Goal: Transaction & Acquisition: Purchase product/service

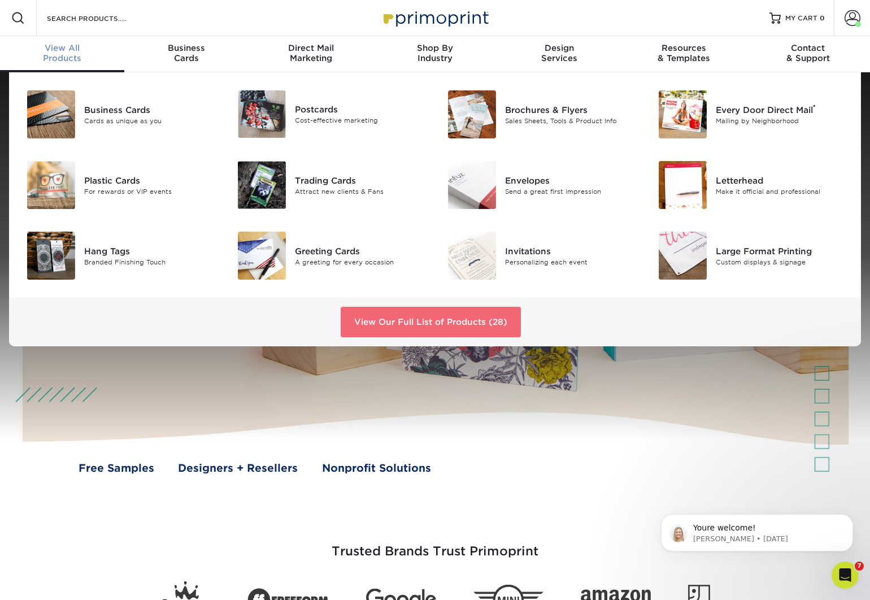
click at [469, 319] on link "View Our Full List of Products (28)" at bounding box center [431, 322] width 180 height 31
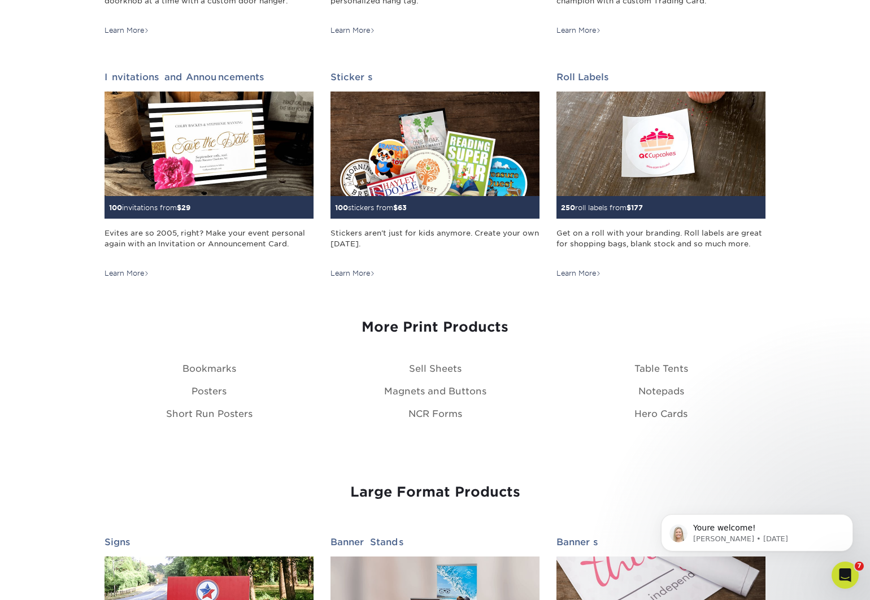
scroll to position [1093, 0]
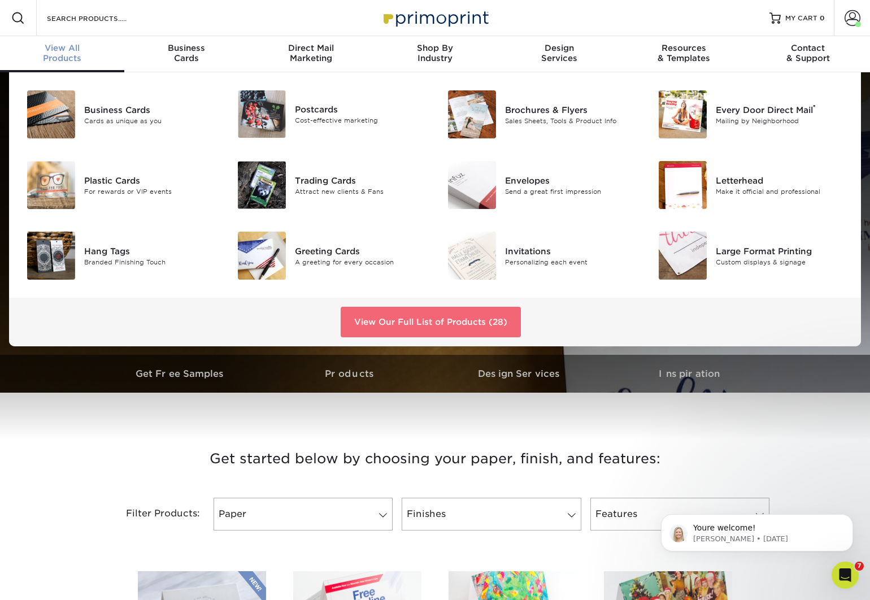
click at [463, 318] on link "View Our Full List of Products (28)" at bounding box center [431, 322] width 180 height 31
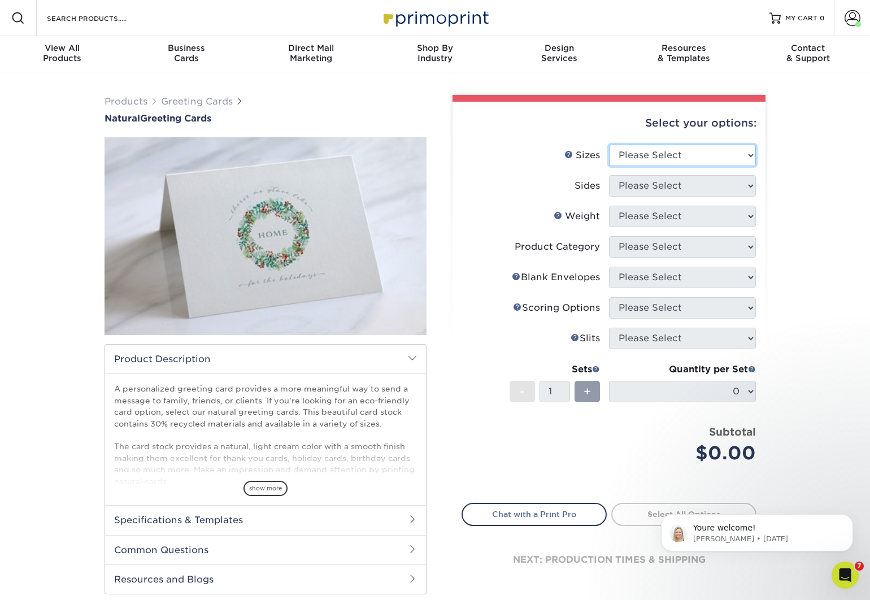
click at [677, 158] on select "Please Select 4.25" x 11" 5.5" x 8.5" 6" x 9" 6" x 12" 7" x 10" 8.5" x 11"" at bounding box center [682, 155] width 147 height 21
select select "4.25x11.00"
click at [609, 145] on select "Please Select 4.25" x 11" 5.5" x 8.5" 6" x 9" 6" x 12" 7" x 10" 8.5" x 11"" at bounding box center [682, 155] width 147 height 21
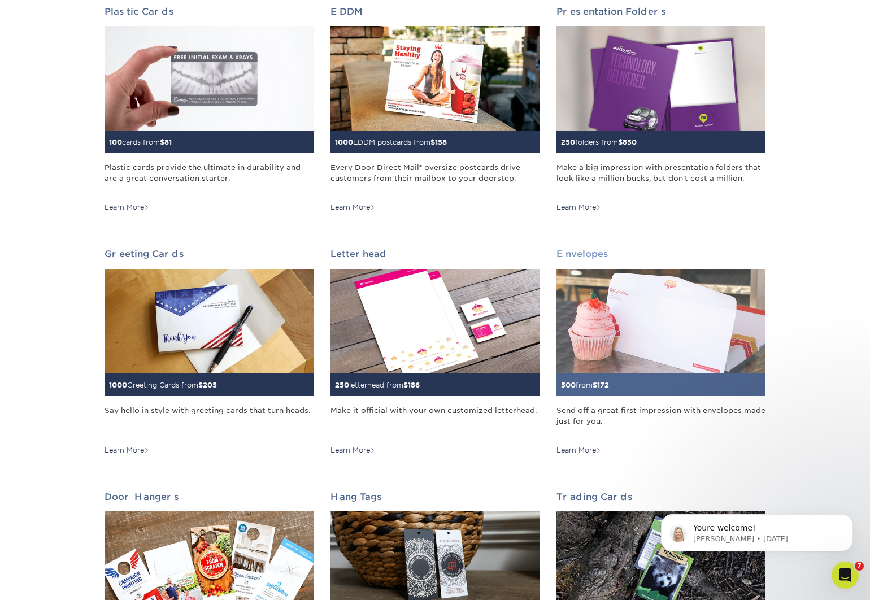
click at [651, 314] on img at bounding box center [661, 321] width 209 height 105
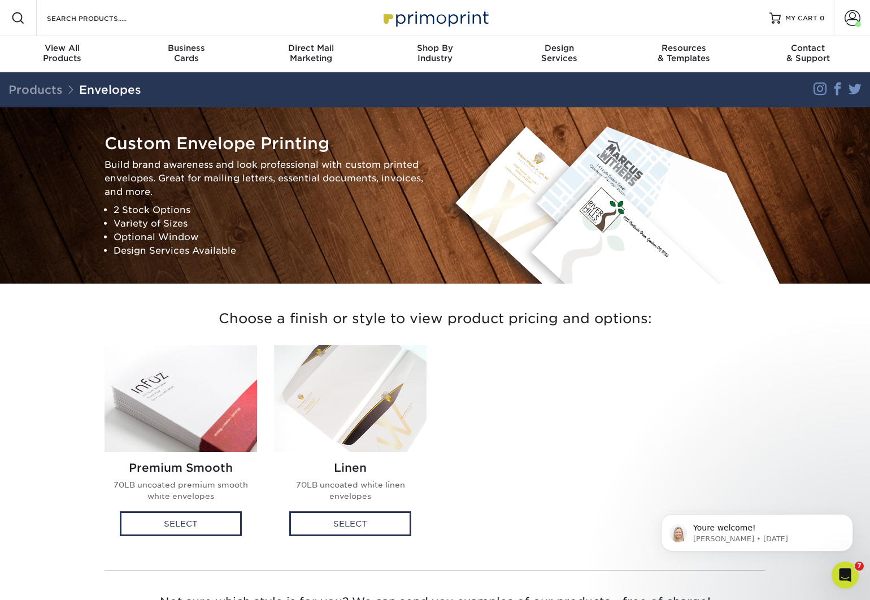
click at [169, 387] on img at bounding box center [181, 398] width 153 height 107
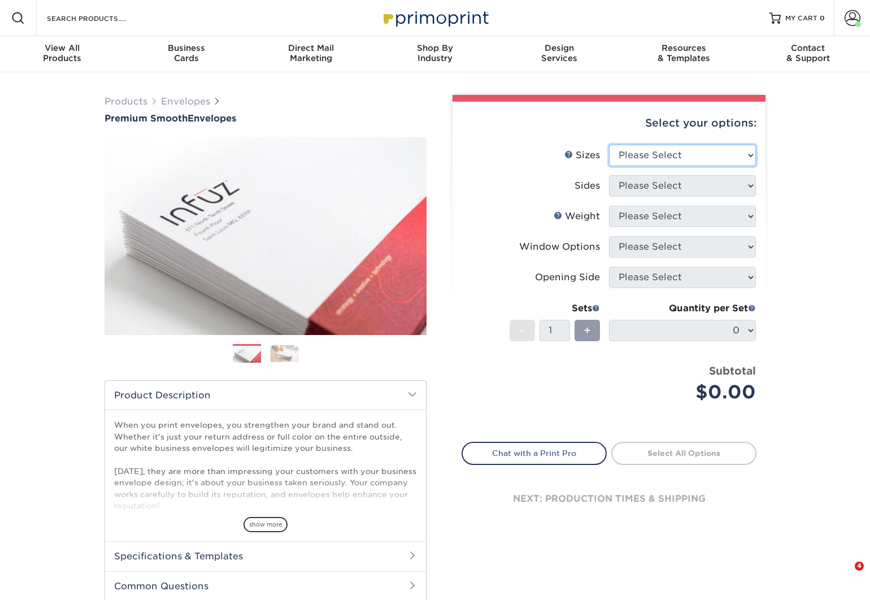
click at [680, 152] on select "Please Select 8.875" x 3.875" 4.125" x 9.5" 5.25" x 7.25" 9" x 12"" at bounding box center [682, 155] width 147 height 21
